Goal: Information Seeking & Learning: Learn about a topic

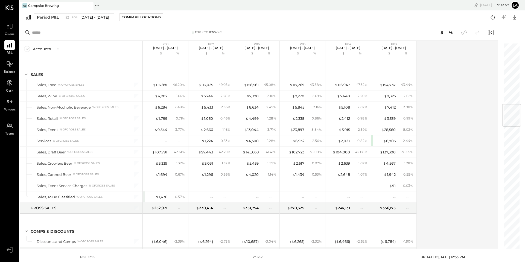
scroll to position [513, 0]
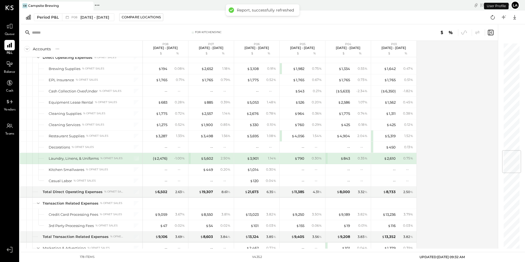
scroll to position [788, 0]
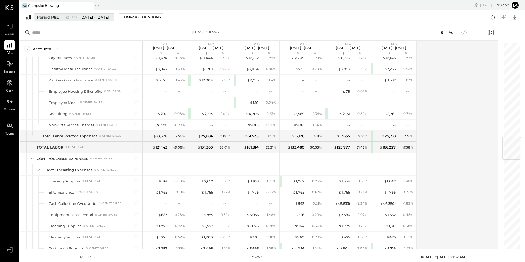
click at [91, 17] on span "[DATE] - [DATE]" at bounding box center [94, 17] width 29 height 5
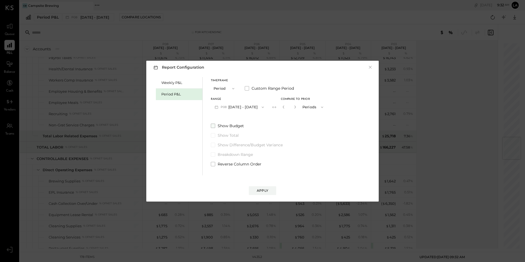
click at [212, 126] on span at bounding box center [213, 126] width 4 height 4
click at [267, 191] on div "Apply" at bounding box center [262, 190] width 11 height 5
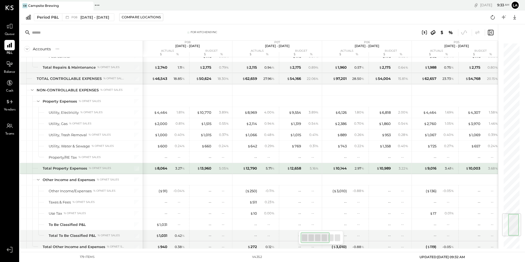
scroll to position [1417, 0]
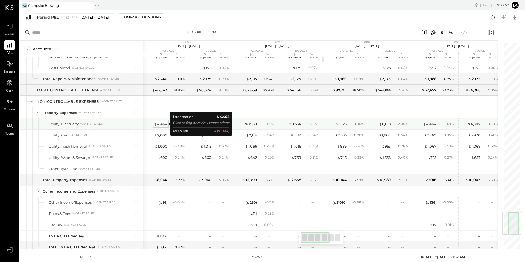
click at [159, 124] on div "$ 4,464" at bounding box center [160, 123] width 13 height 5
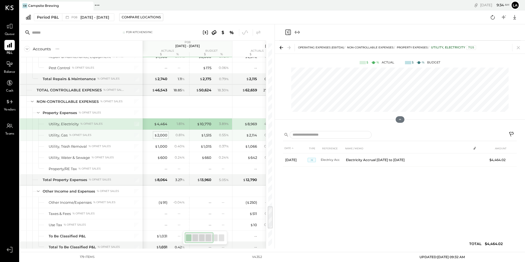
click at [159, 135] on div "$ 2,000" at bounding box center [160, 135] width 13 height 5
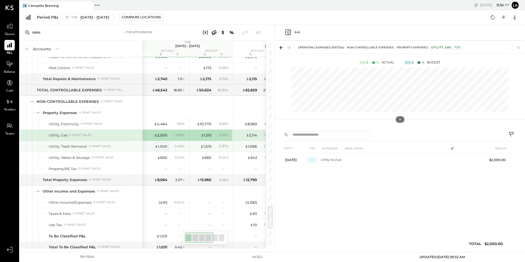
click at [160, 145] on div "$ 1,000" at bounding box center [161, 146] width 13 height 5
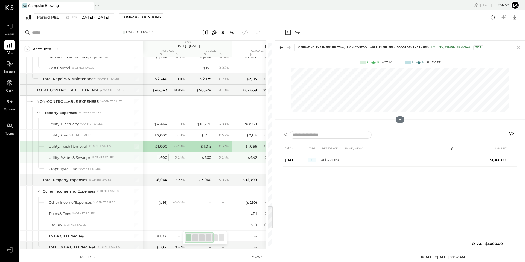
click at [157, 156] on span "$" at bounding box center [158, 157] width 3 height 4
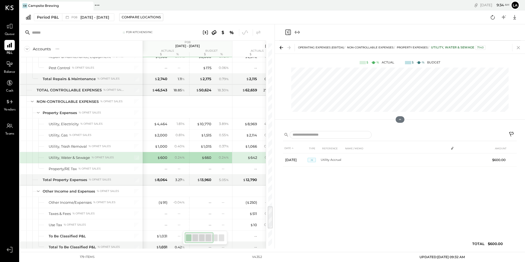
click at [518, 48] on icon at bounding box center [518, 48] width 8 height 8
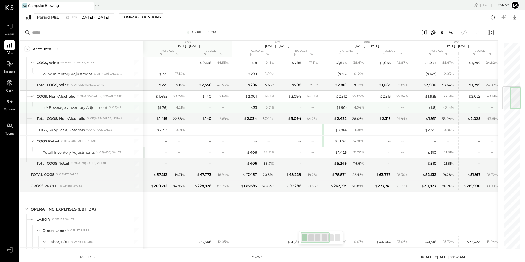
scroll to position [361, 0]
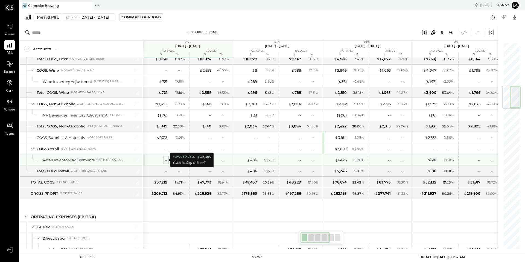
click at [165, 158] on div "--" at bounding box center [166, 159] width 3 height 5
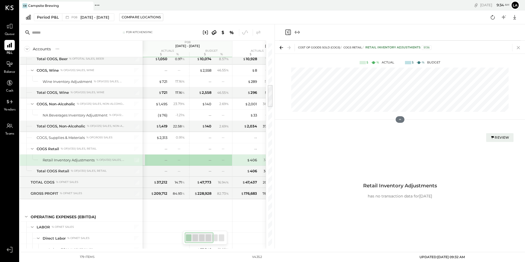
click at [516, 47] on icon at bounding box center [518, 48] width 8 height 8
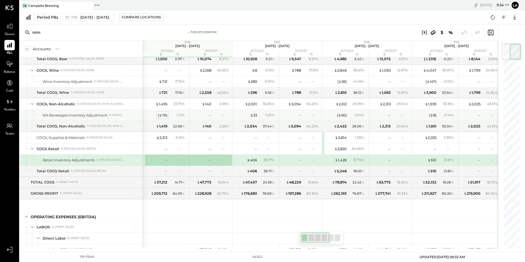
click at [163, 116] on div "( $ 76 )" at bounding box center [163, 115] width 10 height 5
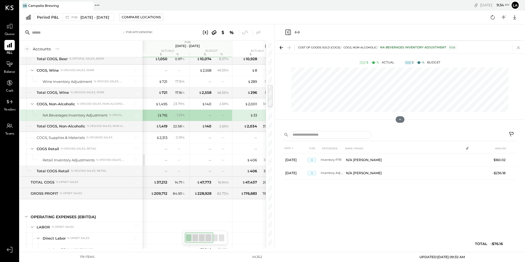
click at [517, 47] on icon at bounding box center [518, 48] width 8 height 8
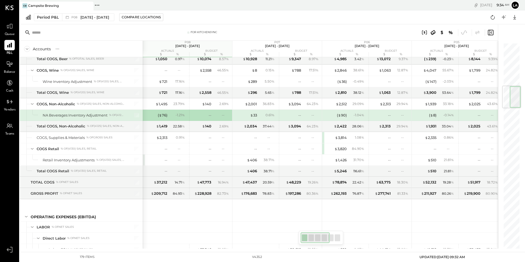
scroll to position [355, 0]
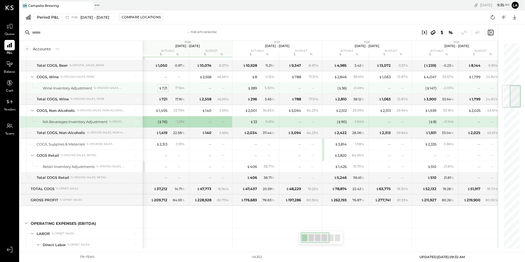
click at [165, 88] on div "$ 721" at bounding box center [163, 88] width 8 height 5
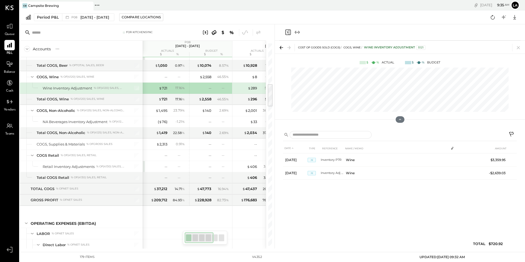
click at [519, 48] on icon at bounding box center [518, 47] width 3 height 3
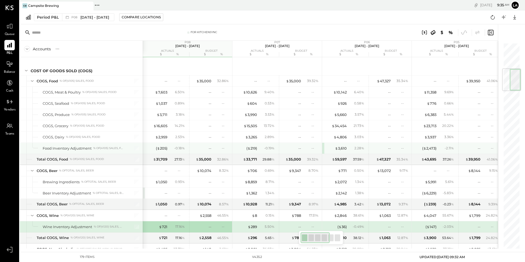
scroll to position [217, 0]
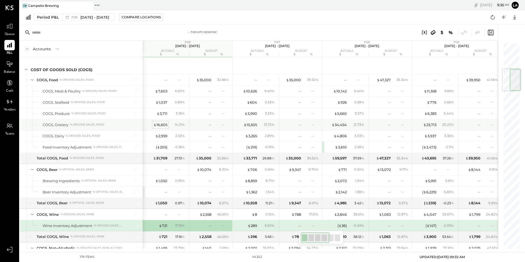
click at [165, 125] on div "$ 16,605" at bounding box center [160, 124] width 14 height 5
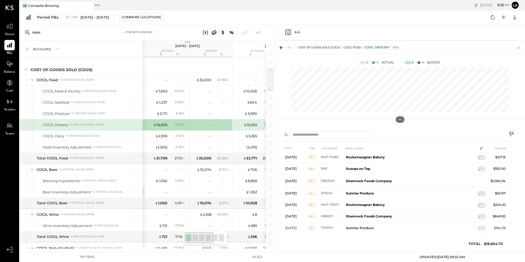
scroll to position [486, 0]
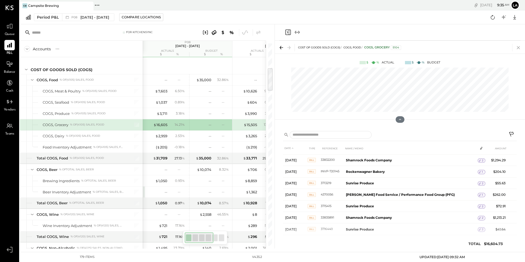
click at [518, 50] on icon at bounding box center [518, 48] width 8 height 8
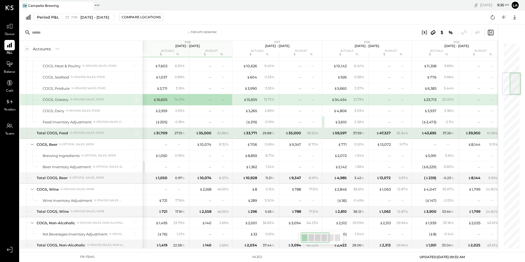
scroll to position [249, 0]
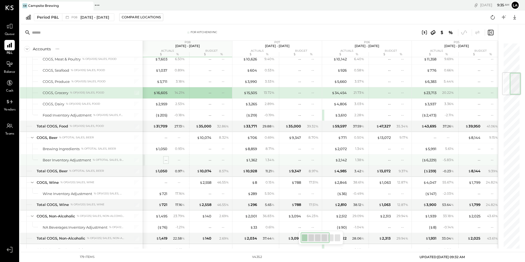
click at [166, 160] on div "--" at bounding box center [166, 159] width 3 height 5
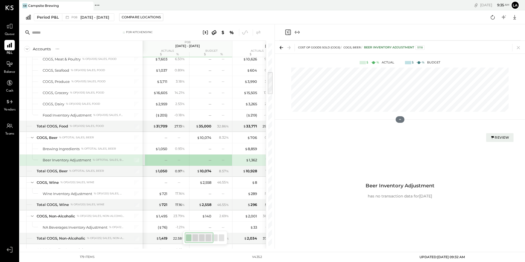
click at [504, 138] on div "Review" at bounding box center [499, 137] width 19 height 5
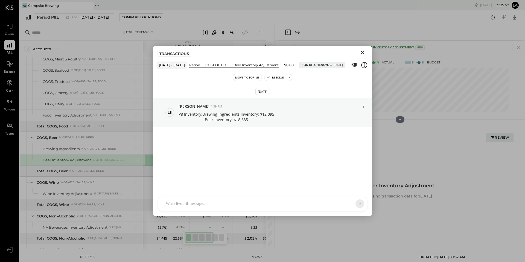
click at [363, 52] on icon "Close" at bounding box center [363, 53] width 4 height 4
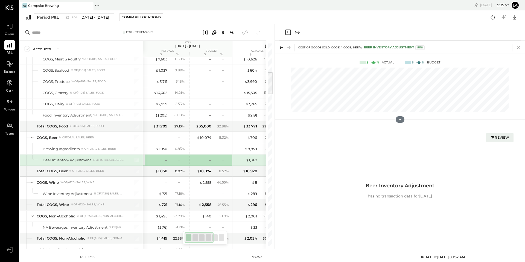
click at [518, 50] on icon at bounding box center [518, 48] width 8 height 8
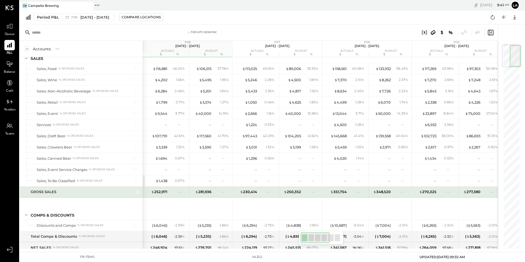
scroll to position [17, 0]
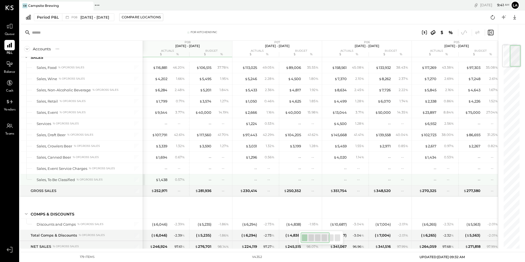
click at [154, 178] on div "$ 1,438" at bounding box center [156, 179] width 22 height 5
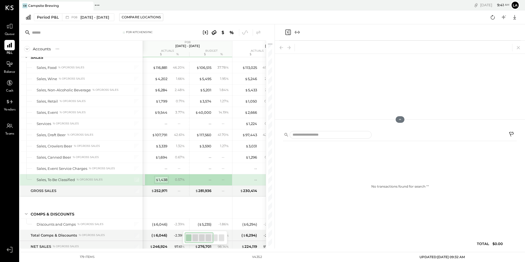
click at [156, 178] on span "$" at bounding box center [157, 179] width 3 height 4
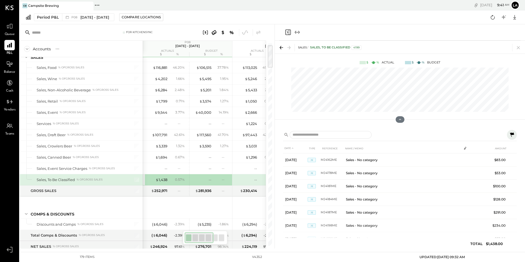
click at [511, 136] on icon at bounding box center [511, 134] width 7 height 7
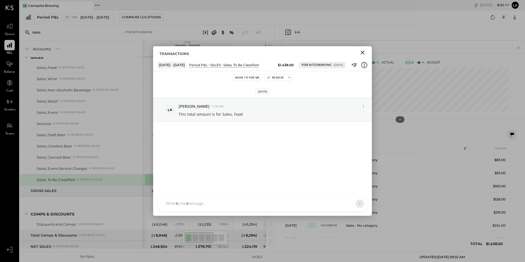
click at [366, 53] on button "Close" at bounding box center [363, 52] width 10 height 7
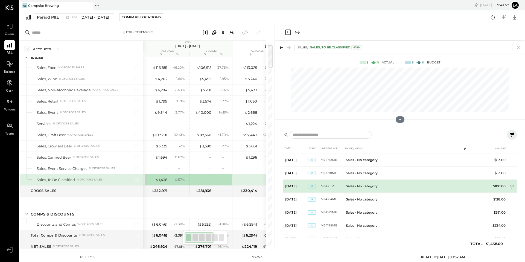
scroll to position [81, 0]
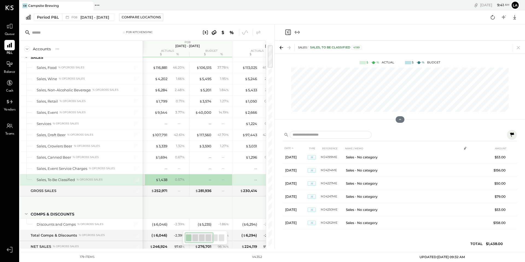
click at [189, 211] on div at bounding box center [187, 207] width 85 height 20
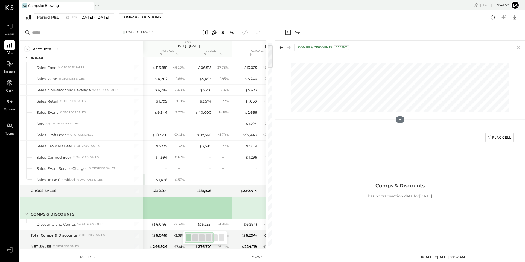
click at [518, 45] on icon at bounding box center [518, 48] width 8 height 8
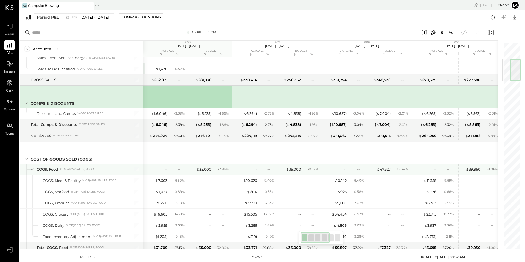
scroll to position [134, 0]
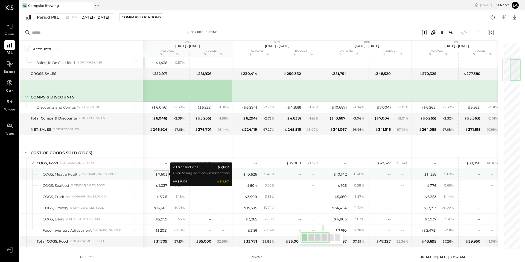
click at [164, 173] on div "$ 7,603" at bounding box center [161, 174] width 12 height 5
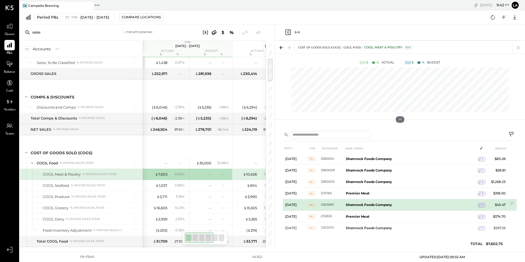
scroll to position [154, 0]
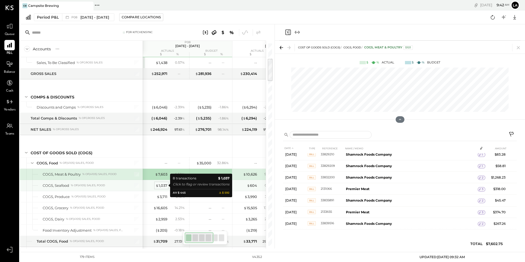
click at [162, 183] on div "$ 1,037" at bounding box center [162, 185] width 12 height 5
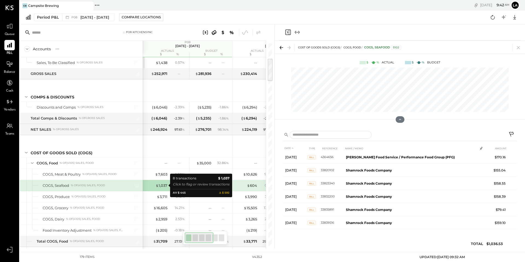
scroll to position [29, 0]
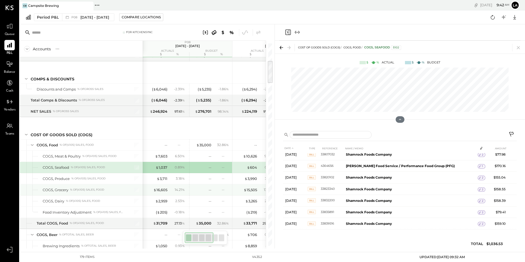
scroll to position [153, 0]
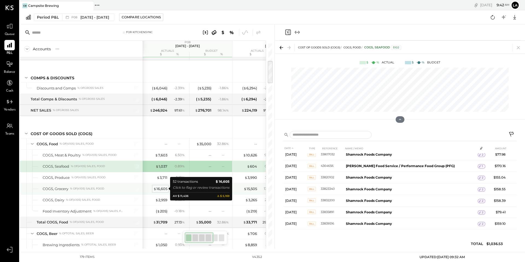
click at [165, 190] on div "$ 16,605" at bounding box center [160, 188] width 14 height 5
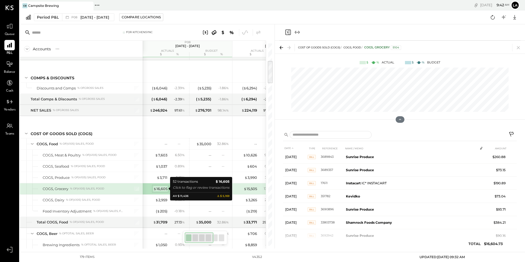
scroll to position [154, 0]
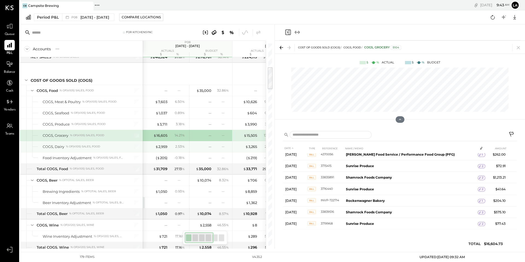
scroll to position [208, 0]
